Goal: Information Seeking & Learning: Find contact information

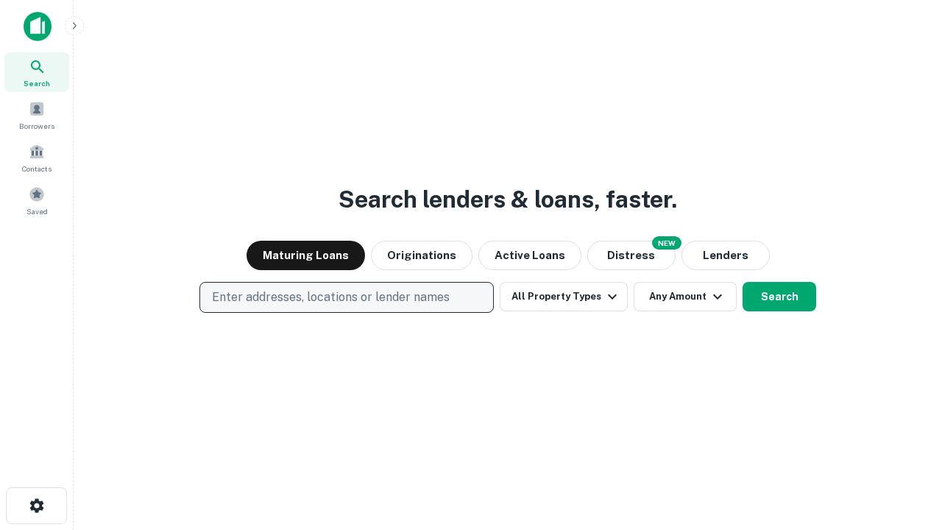
click at [346, 297] on p "Enter addresses, locations or lender names" at bounding box center [331, 297] width 238 height 18
type input "**********"
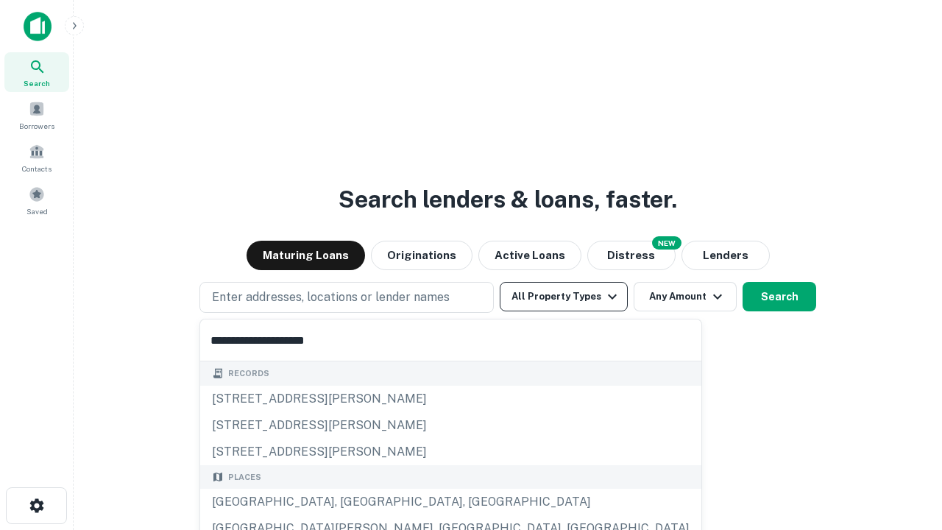
click at [352, 502] on div "Santa Monica, CA, USA" at bounding box center [450, 502] width 501 height 26
click at [564, 297] on button "All Property Types" at bounding box center [564, 296] width 128 height 29
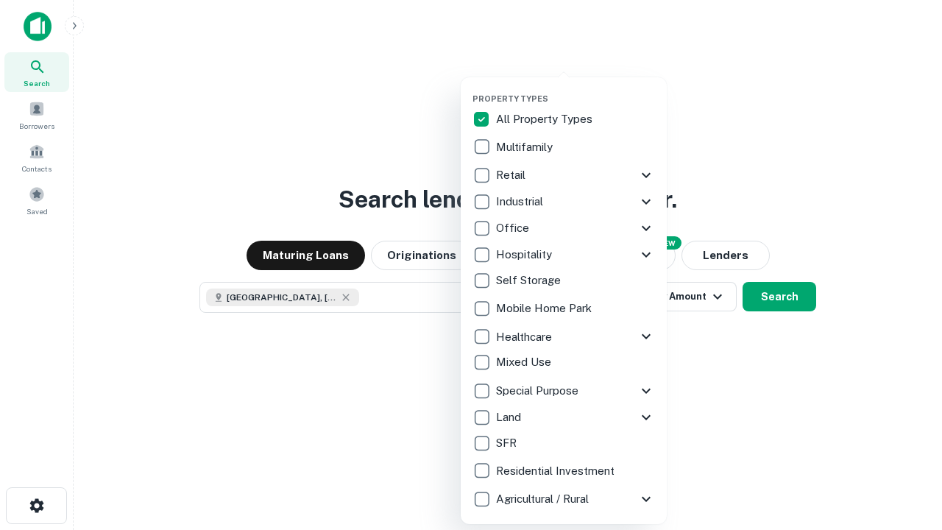
click at [575, 89] on button "button" at bounding box center [575, 89] width 206 height 1
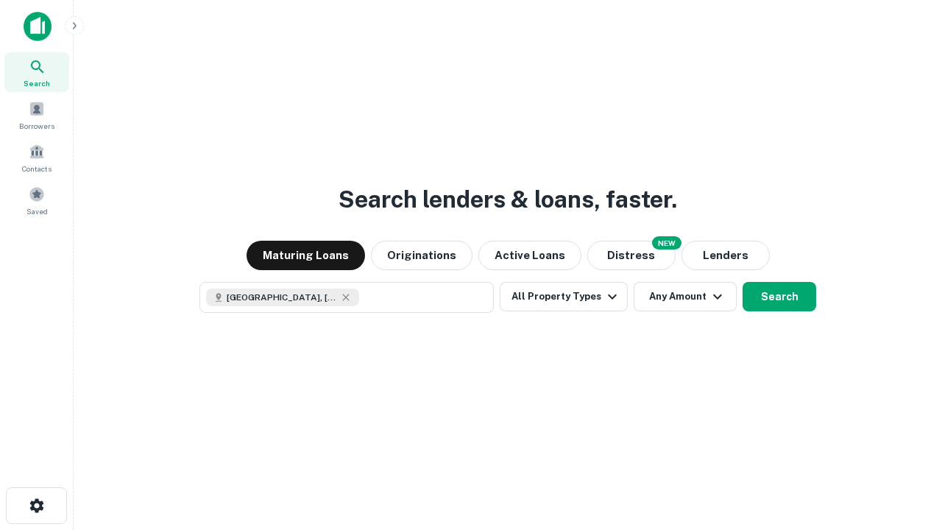
scroll to position [24, 0]
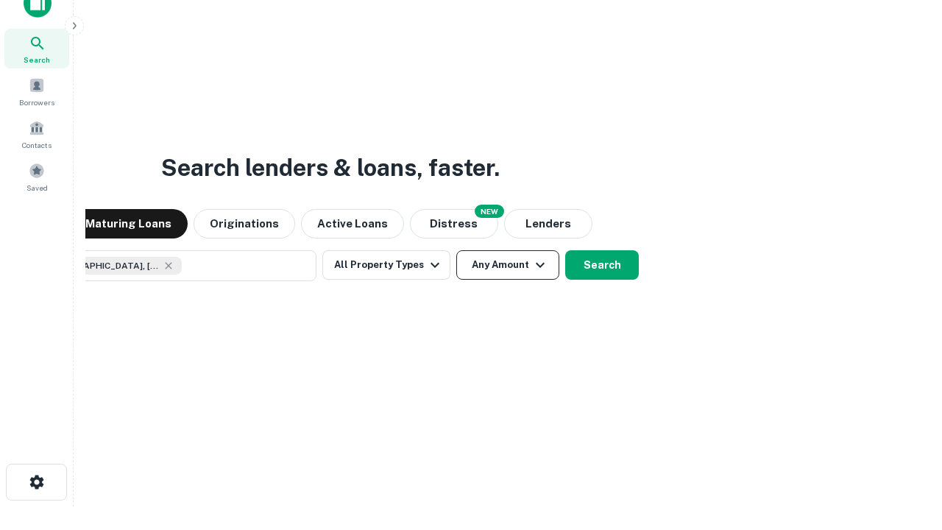
click at [456, 250] on button "Any Amount" at bounding box center [507, 264] width 103 height 29
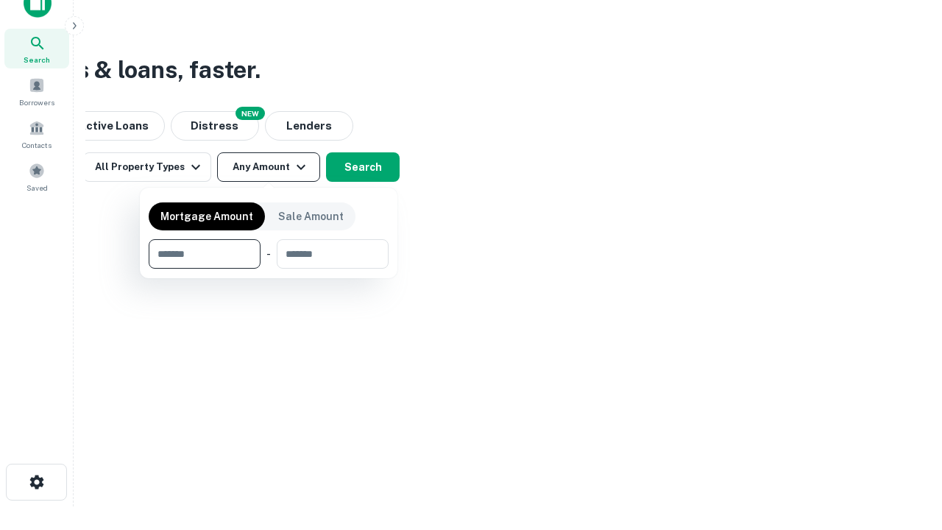
type input "*******"
click at [269, 269] on button "button" at bounding box center [269, 269] width 240 height 1
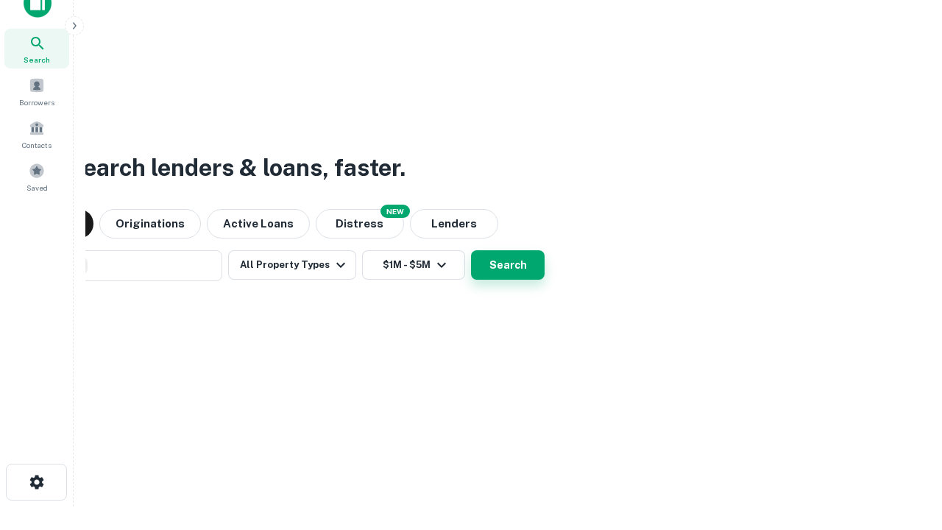
click at [471, 250] on button "Search" at bounding box center [508, 264] width 74 height 29
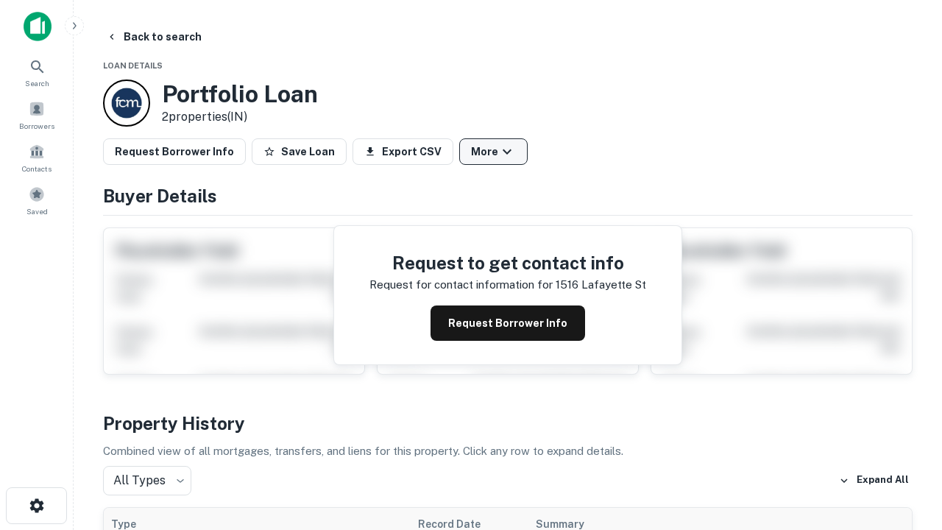
click at [493, 152] on button "More" at bounding box center [493, 151] width 68 height 26
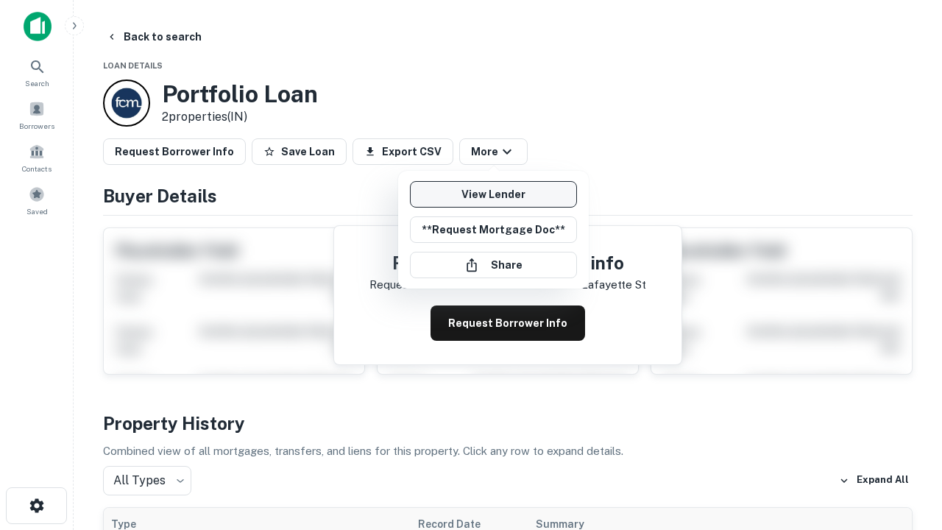
click at [493, 194] on link "View Lender" at bounding box center [493, 194] width 167 height 26
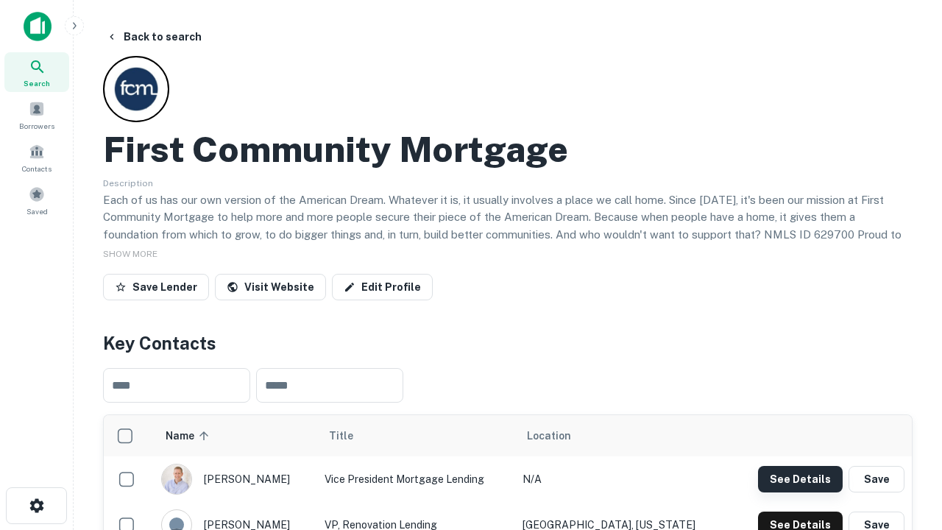
click at [800, 478] on button "See Details" at bounding box center [800, 479] width 85 height 26
